Goal: Transaction & Acquisition: Obtain resource

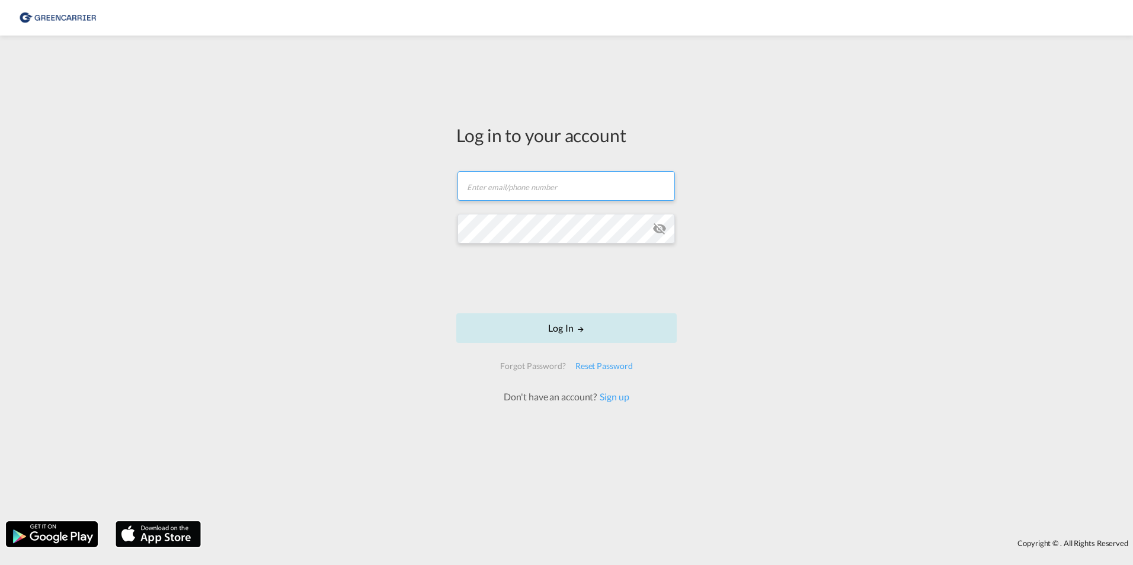
type input "[EMAIL_ADDRESS][DOMAIN_NAME]"
click at [575, 332] on button "Log In" at bounding box center [566, 328] width 220 height 30
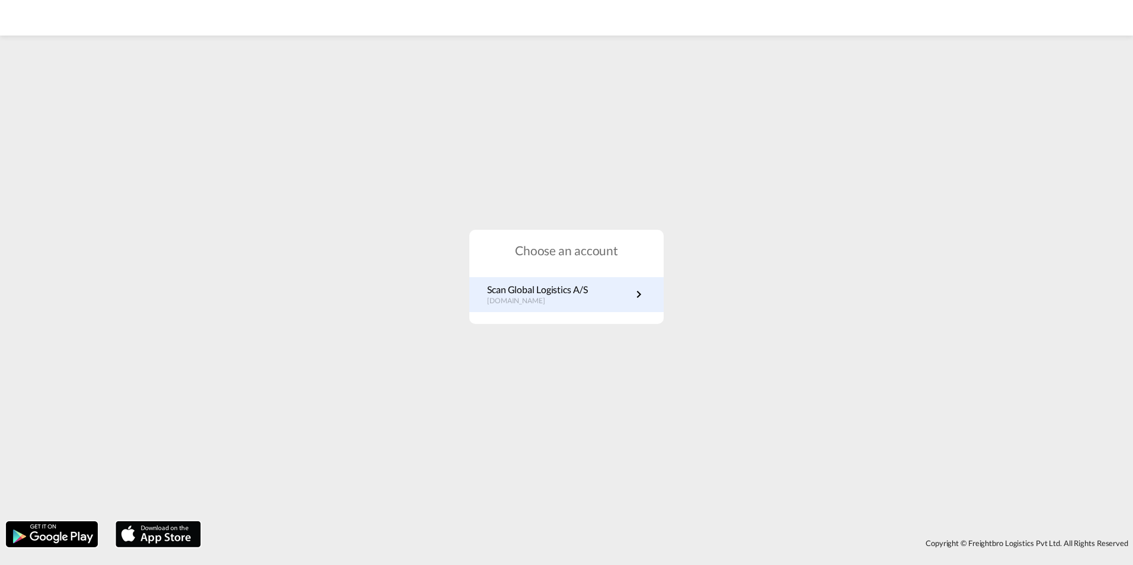
click at [641, 293] on md-icon "icon-chevron-right" at bounding box center [639, 294] width 14 height 14
click at [558, 298] on p "[DOMAIN_NAME]" at bounding box center [537, 301] width 101 height 10
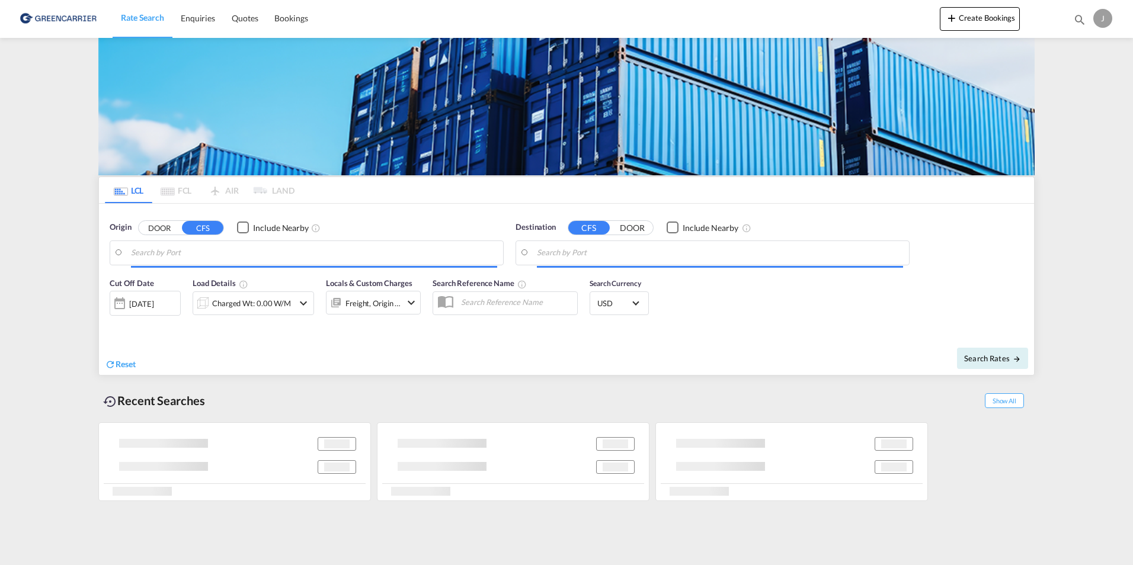
type input "[GEOGRAPHIC_DATA], DKFRC"
type input "Keelung (Chilung), TWKEL"
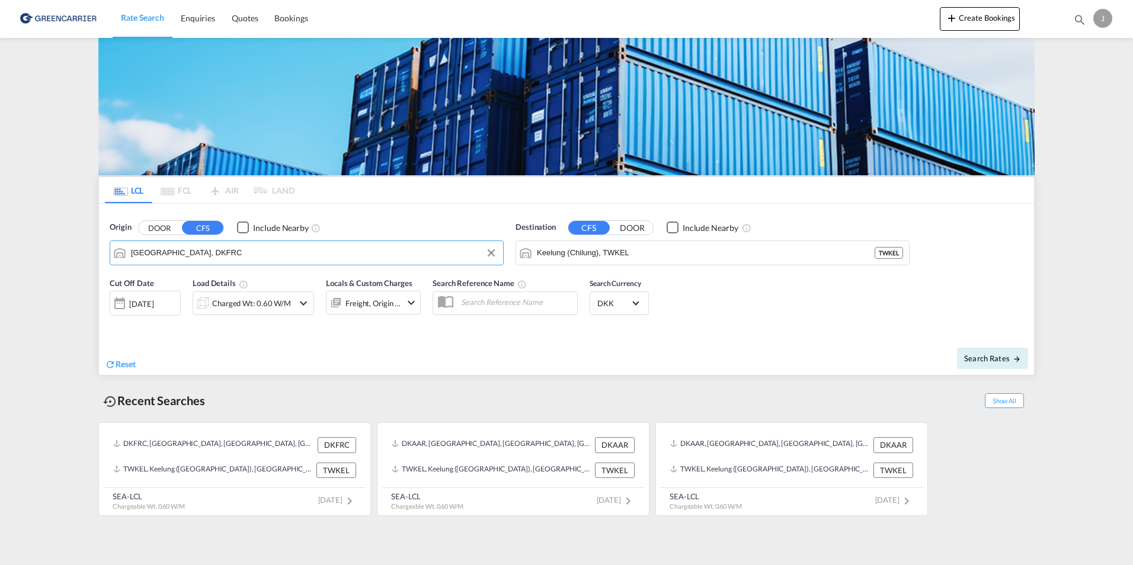
drag, startPoint x: 265, startPoint y: 254, endPoint x: 271, endPoint y: 259, distance: 8.0
click at [265, 252] on input "[GEOGRAPHIC_DATA], DKFRC" at bounding box center [314, 253] width 366 height 18
click at [638, 249] on input "Keelung (Chilung), TWKEL" at bounding box center [720, 253] width 366 height 18
type input "F"
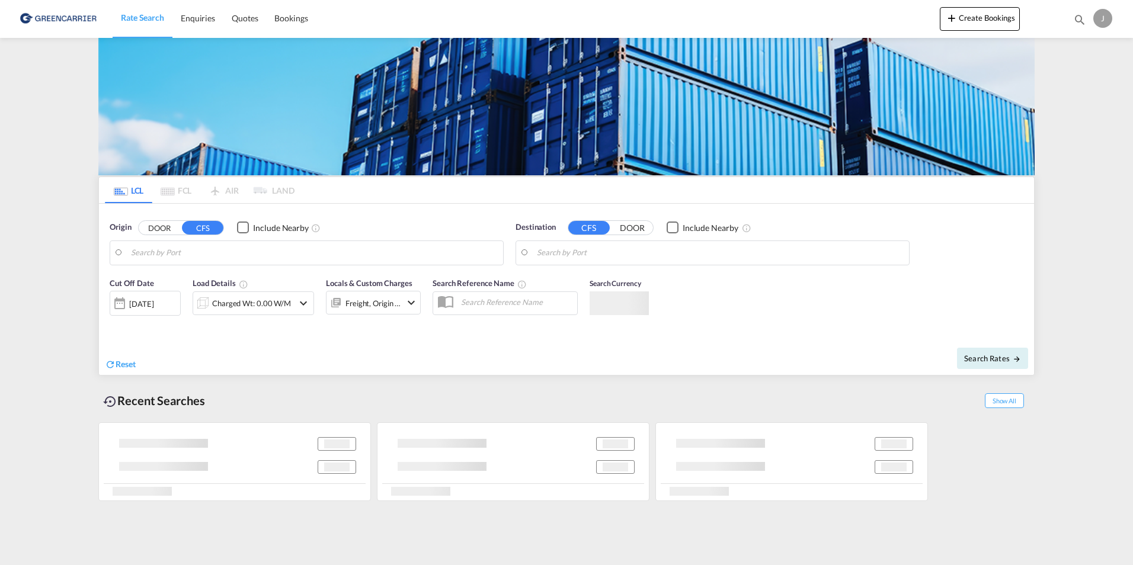
type input "[GEOGRAPHIC_DATA], DKFRC"
type input "Keelung (Chilung), TWKEL"
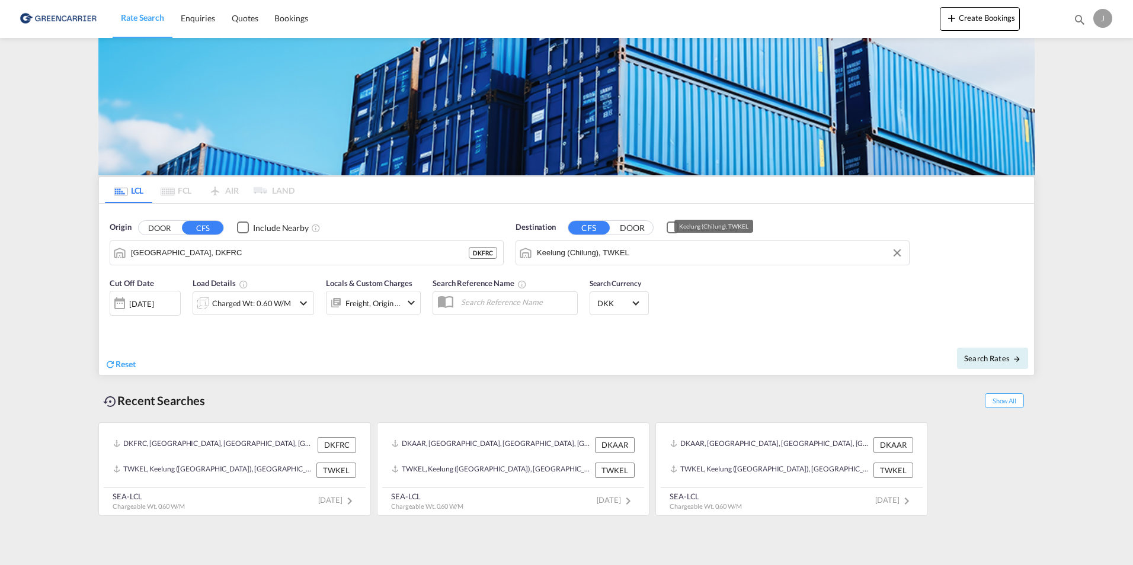
click at [638, 252] on input "Keelung (Chilung), TWKEL" at bounding box center [720, 253] width 366 height 18
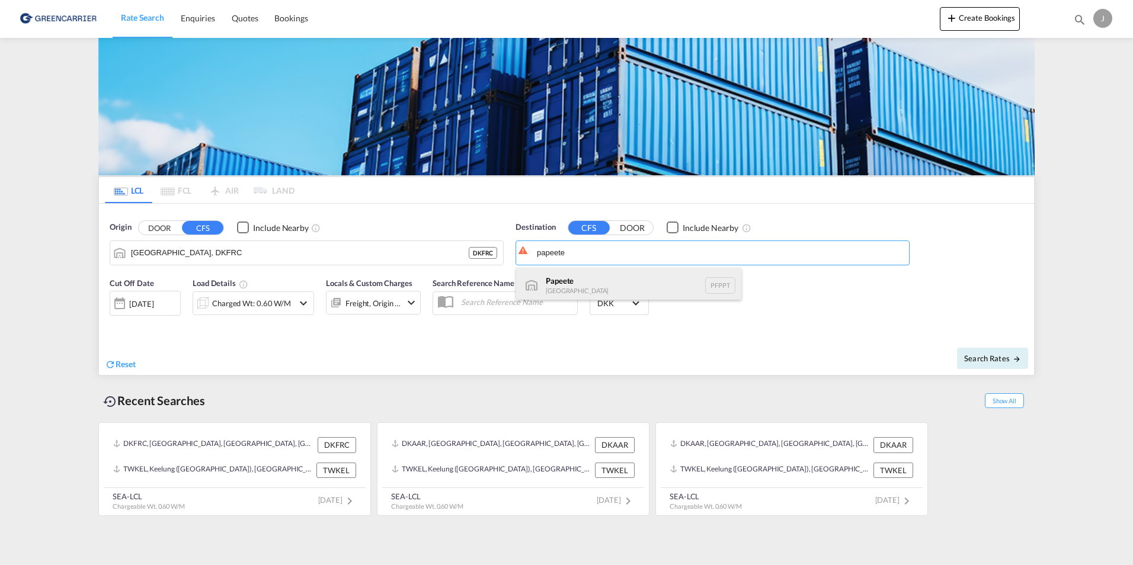
click at [567, 292] on div "Papeete French Polynesia PFPPT" at bounding box center [628, 286] width 225 height 36
type input "Papeete, PFPPT"
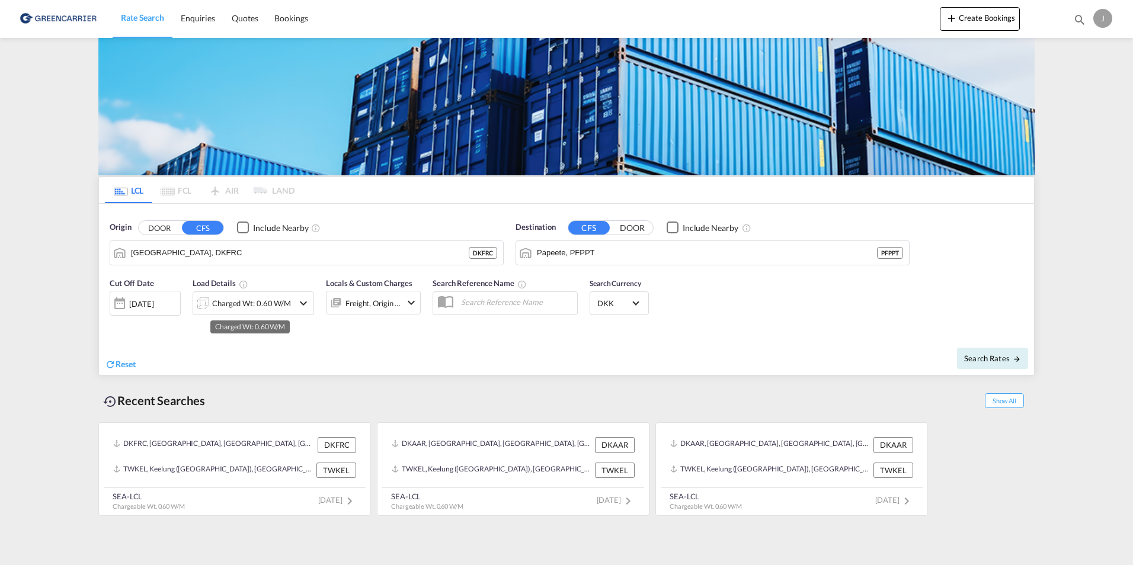
click at [284, 302] on div "Charged Wt: 0.60 W/M" at bounding box center [251, 303] width 79 height 17
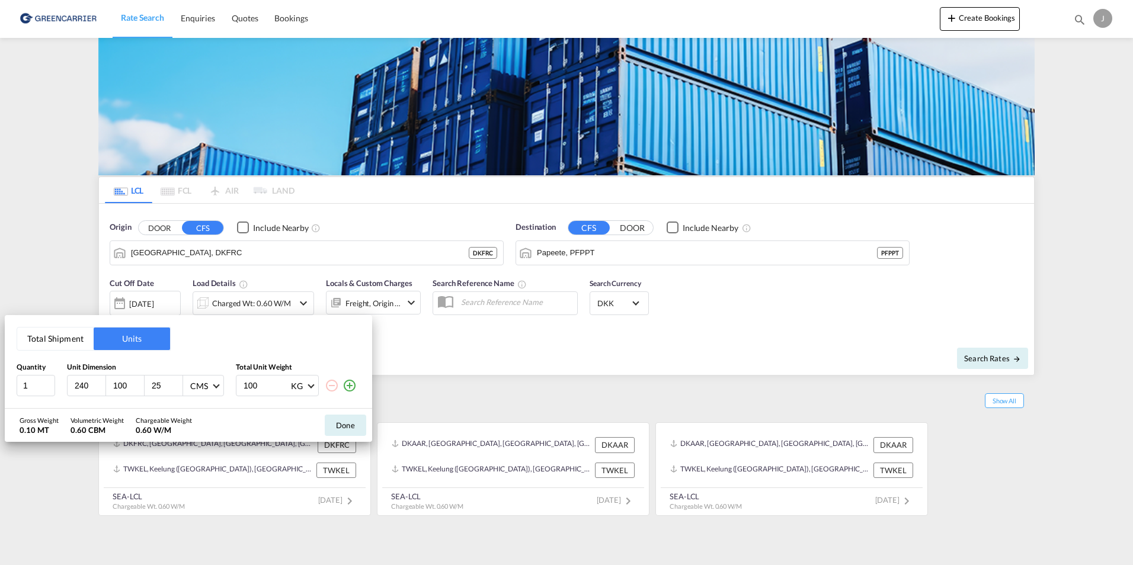
click at [94, 387] on input "240" at bounding box center [89, 385] width 32 height 11
type input "2"
type input "120"
type input "80"
type input "160"
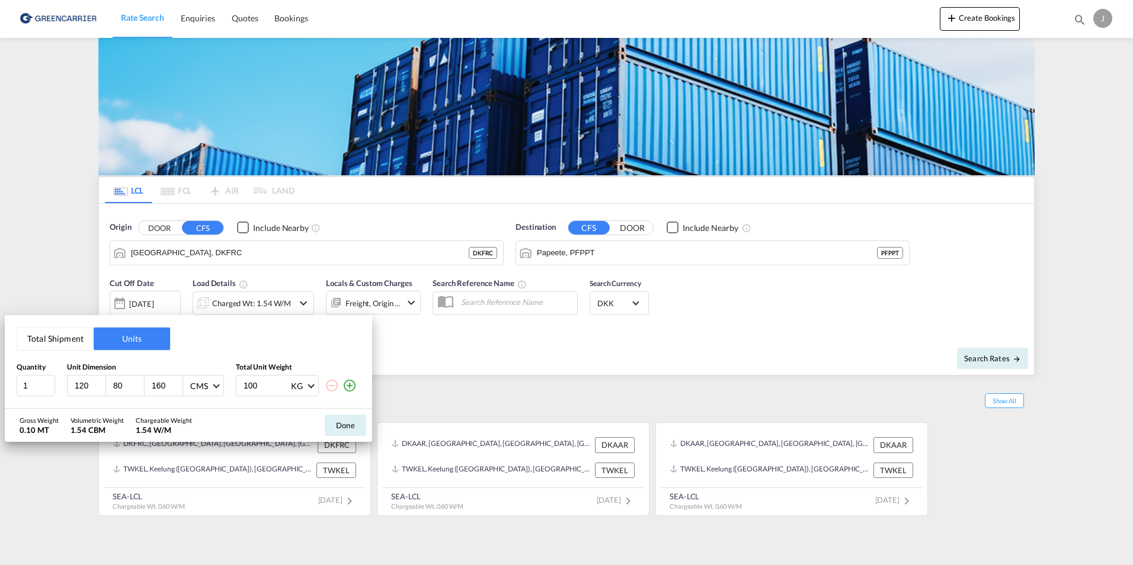
click at [353, 388] on md-icon "icon-plus-circle-outline" at bounding box center [350, 386] width 14 height 14
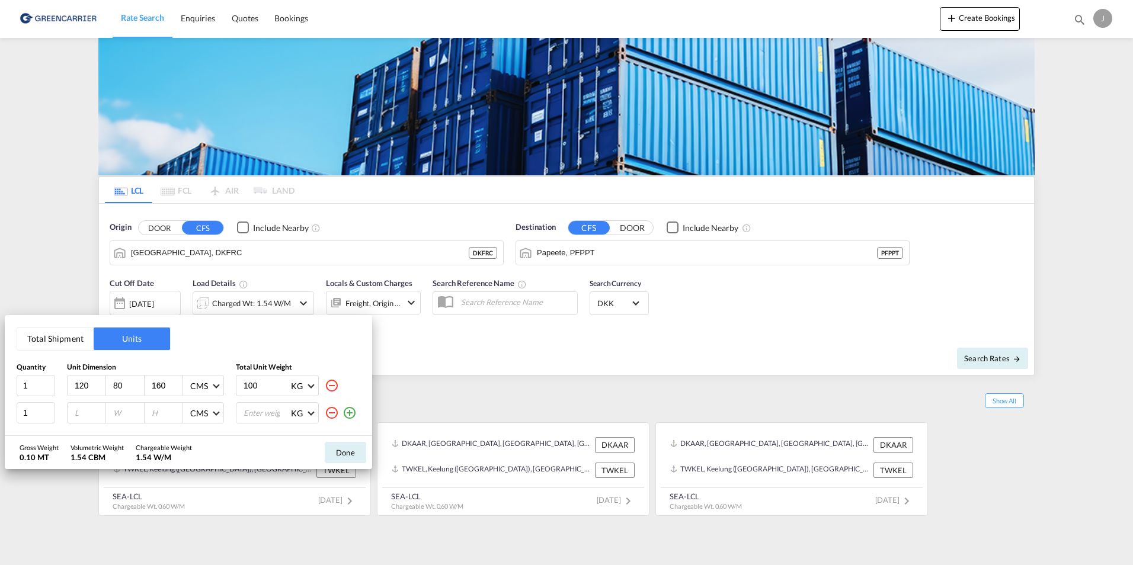
click at [89, 411] on input "number" at bounding box center [89, 413] width 32 height 11
type input "120"
type input "80"
type input "180"
click at [264, 415] on input "number" at bounding box center [265, 413] width 47 height 20
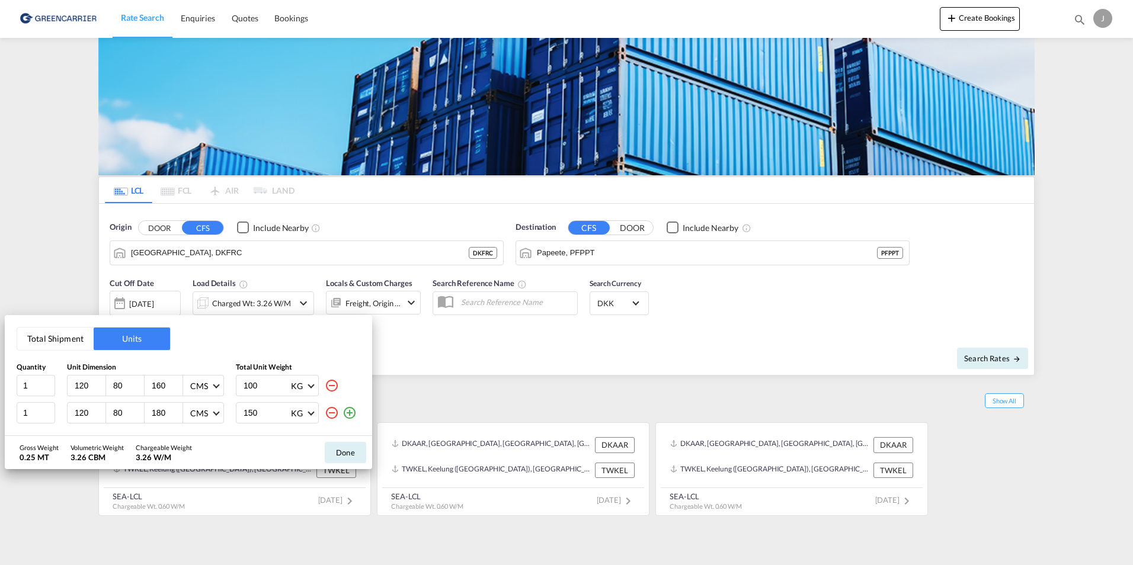
type input "150"
click at [350, 415] on md-icon "icon-plus-circle-outline" at bounding box center [350, 413] width 14 height 14
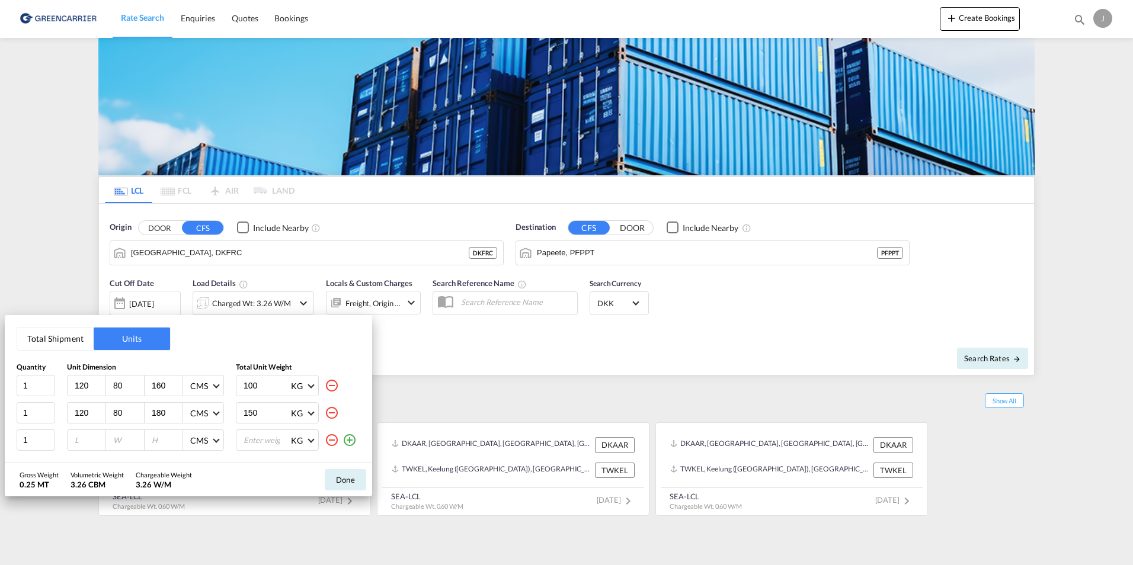
click at [85, 437] on input "number" at bounding box center [89, 440] width 32 height 11
type input "1230"
type input "160"
type input "150"
click at [349, 485] on button "Done" at bounding box center [345, 479] width 41 height 21
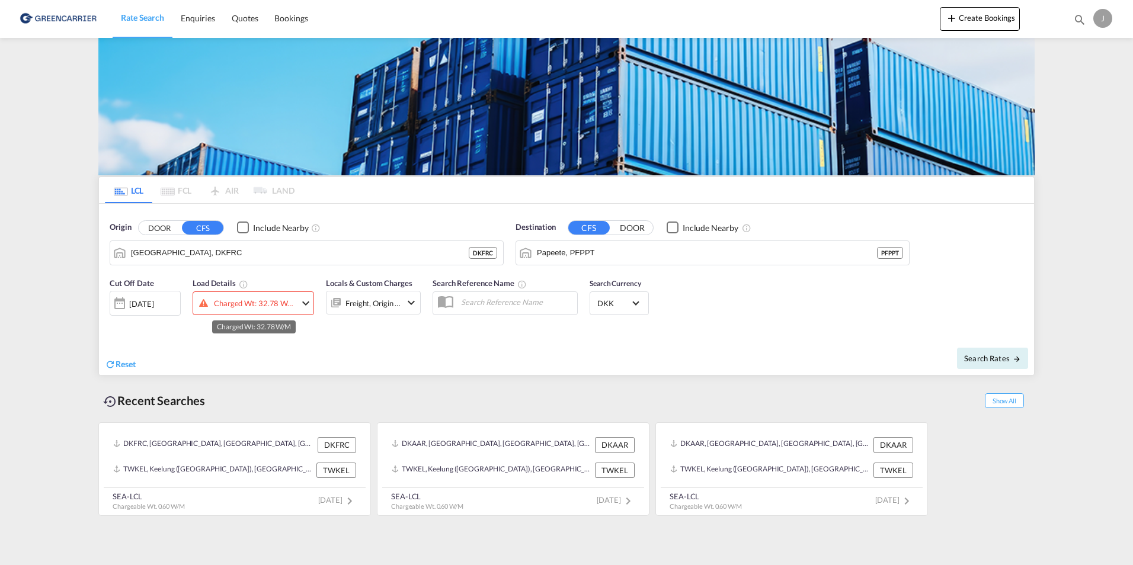
click at [285, 309] on div "Charged Wt: 32.78 W/M" at bounding box center [255, 303] width 82 height 17
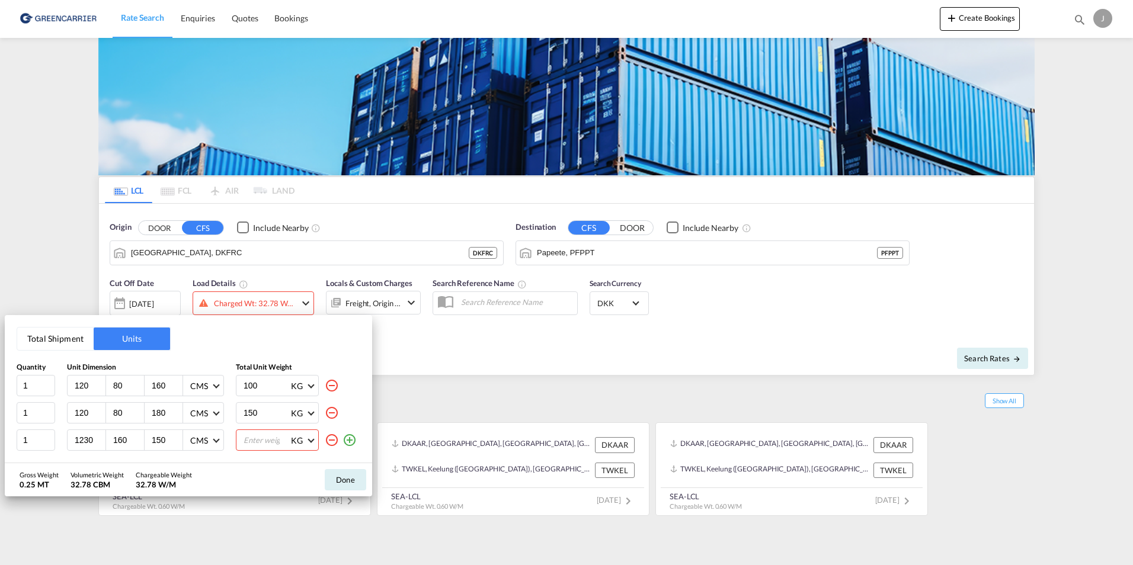
click at [265, 441] on input "number" at bounding box center [265, 440] width 47 height 20
click at [92, 438] on input "1230" at bounding box center [89, 440] width 32 height 11
type input "120"
click at [261, 443] on input "number" at bounding box center [265, 440] width 47 height 20
type input "200"
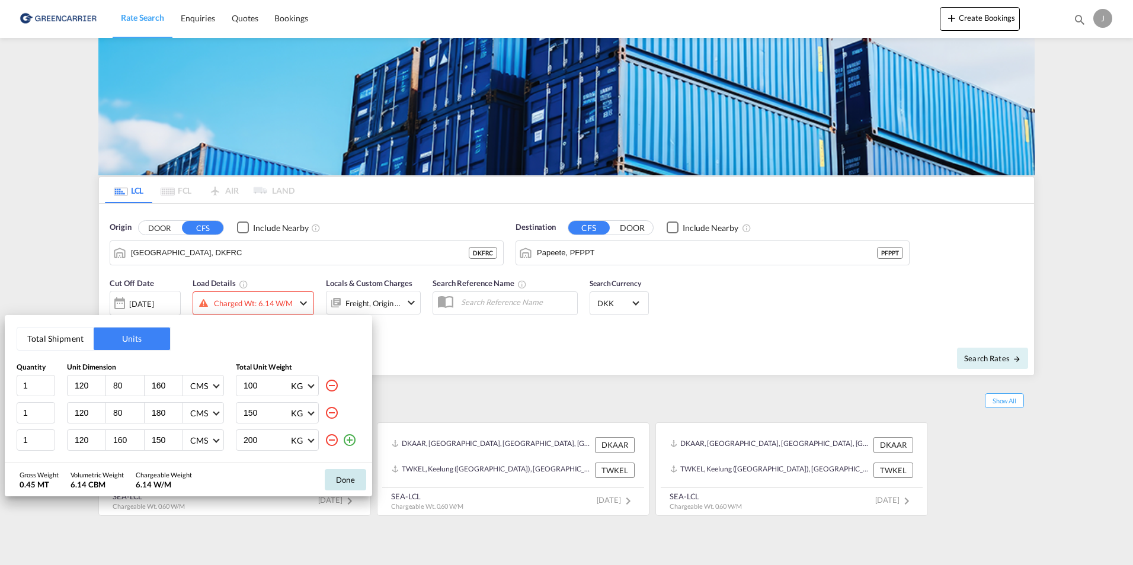
click at [341, 482] on button "Done" at bounding box center [345, 479] width 41 height 21
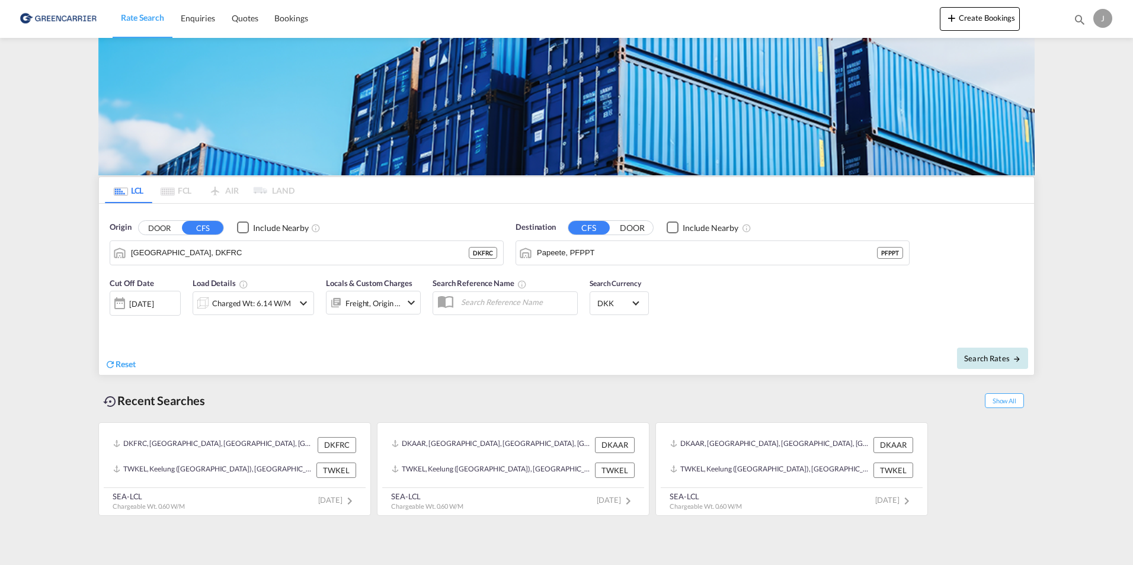
click at [994, 363] on button "Search Rates" at bounding box center [992, 358] width 71 height 21
type input "DKFRC to PFPPT / 24 Sep 2025"
